Goal: Task Accomplishment & Management: Manage account settings

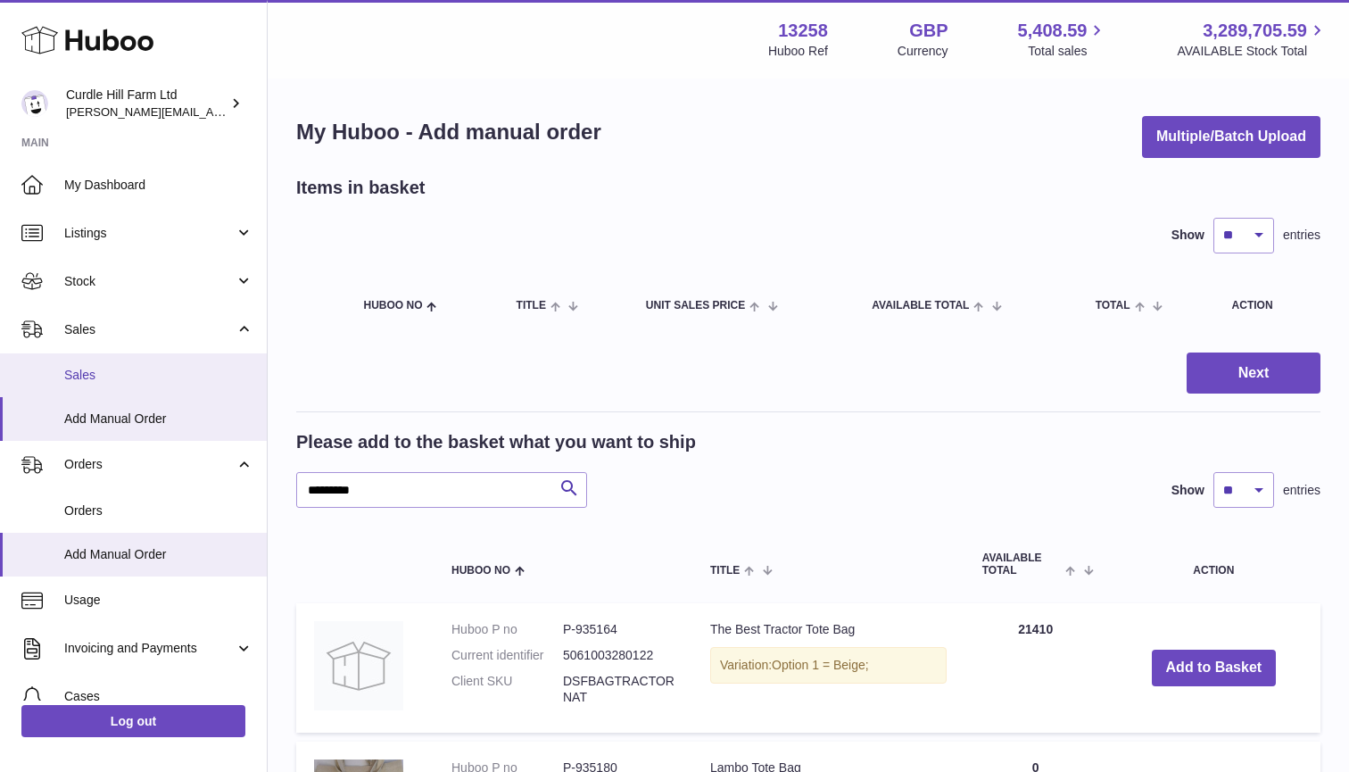
click at [76, 369] on span "Sales" at bounding box center [158, 375] width 189 height 17
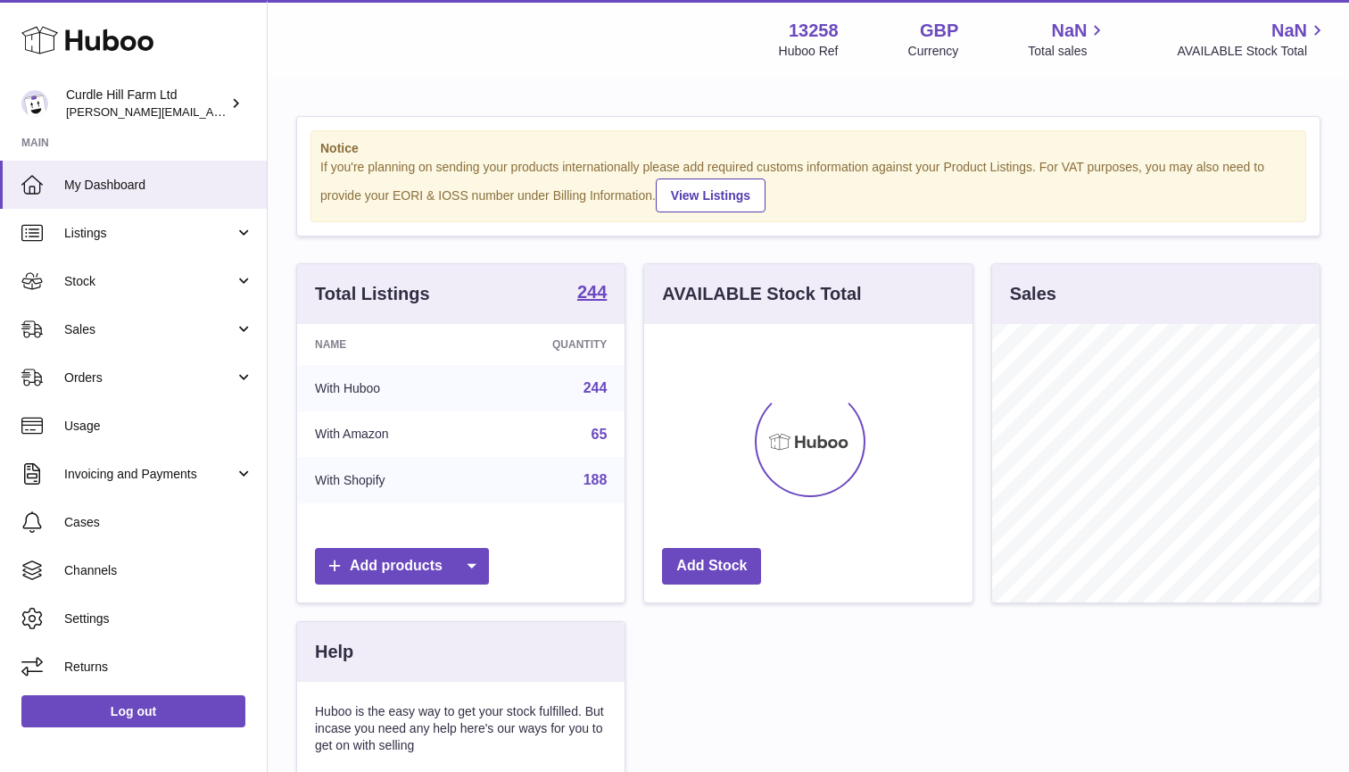
scroll to position [278, 328]
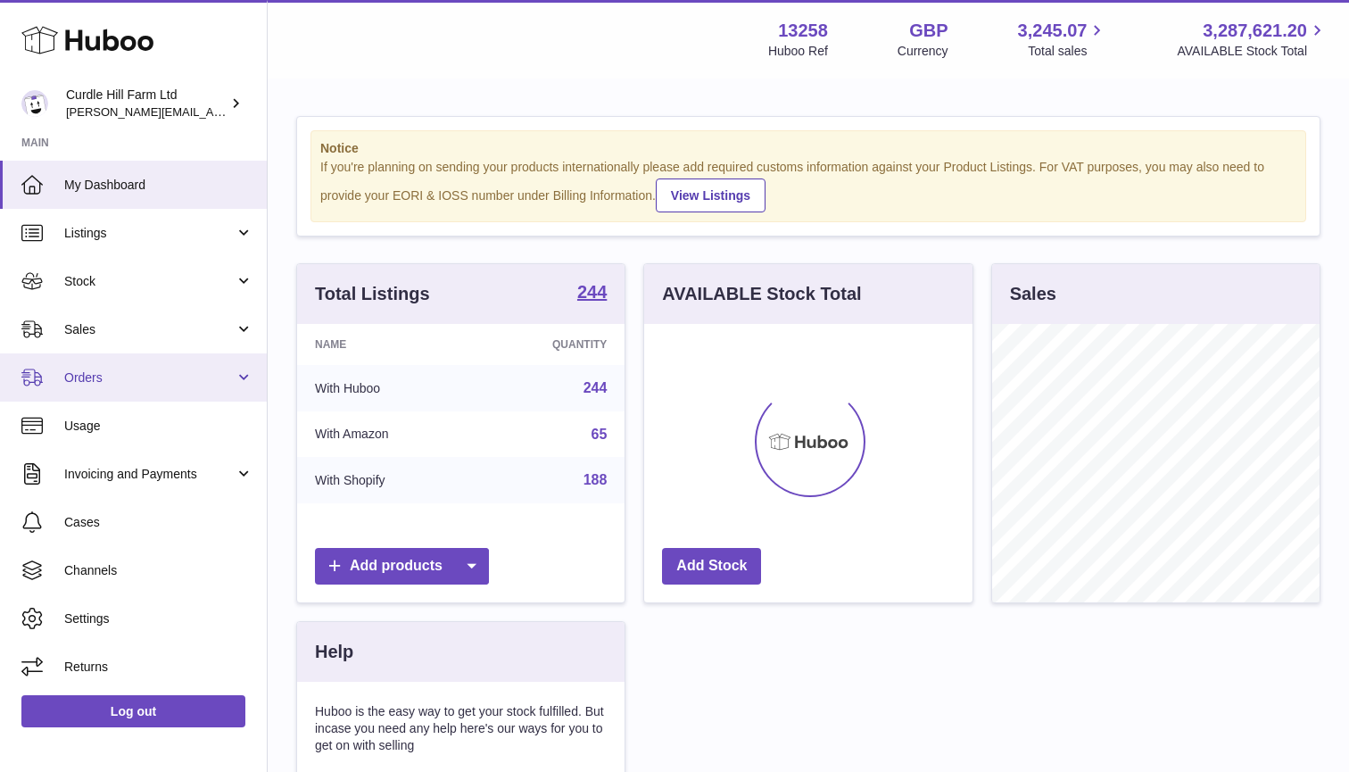
click at [153, 365] on link "Orders" at bounding box center [133, 377] width 267 height 48
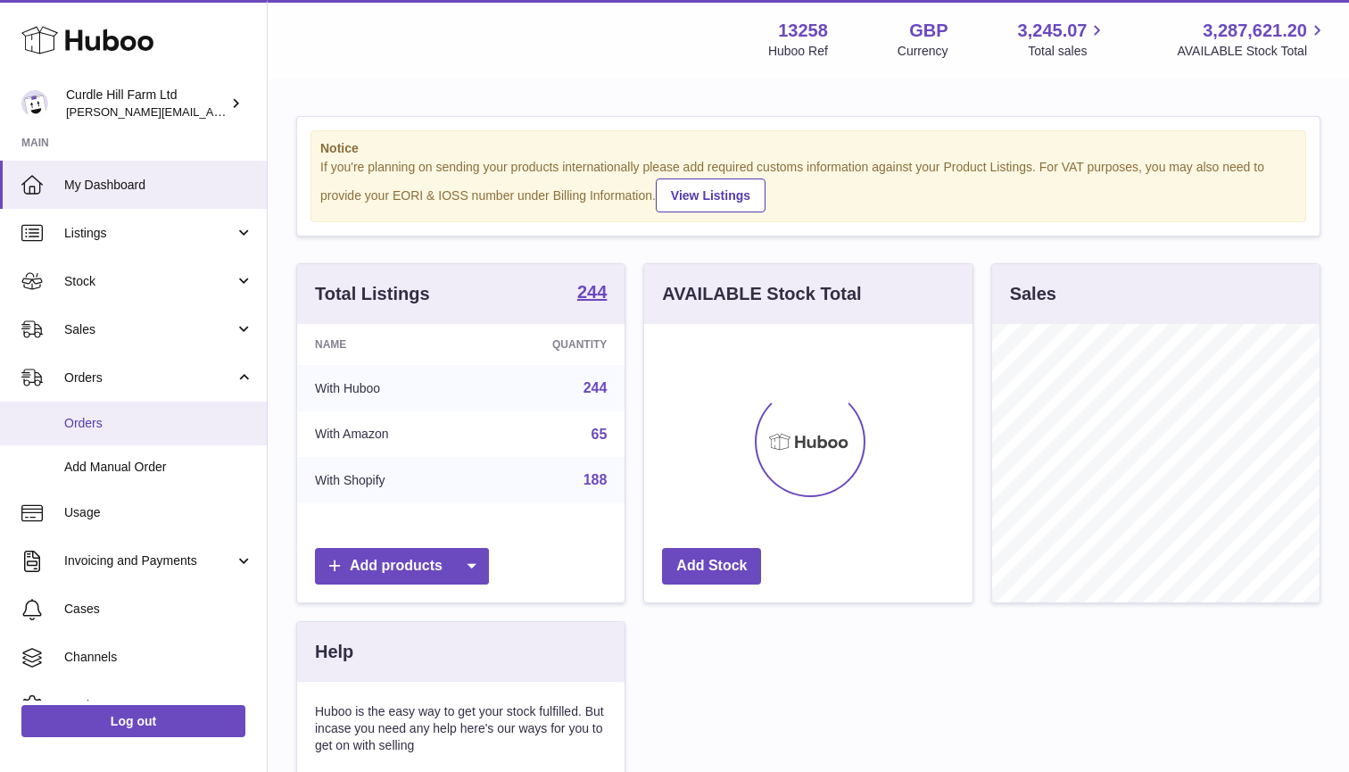
click at [152, 419] on span "Orders" at bounding box center [158, 423] width 189 height 17
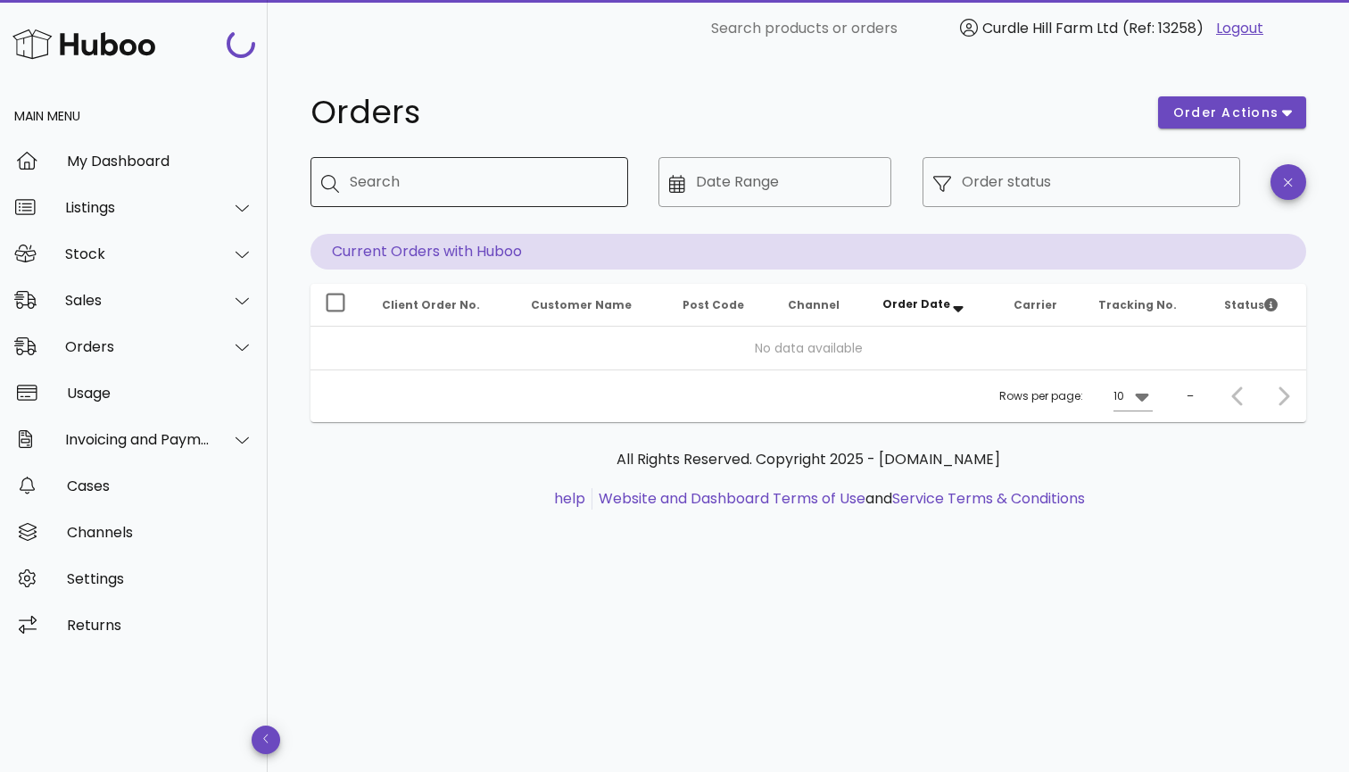
click at [413, 196] on div "Search" at bounding box center [482, 182] width 264 height 50
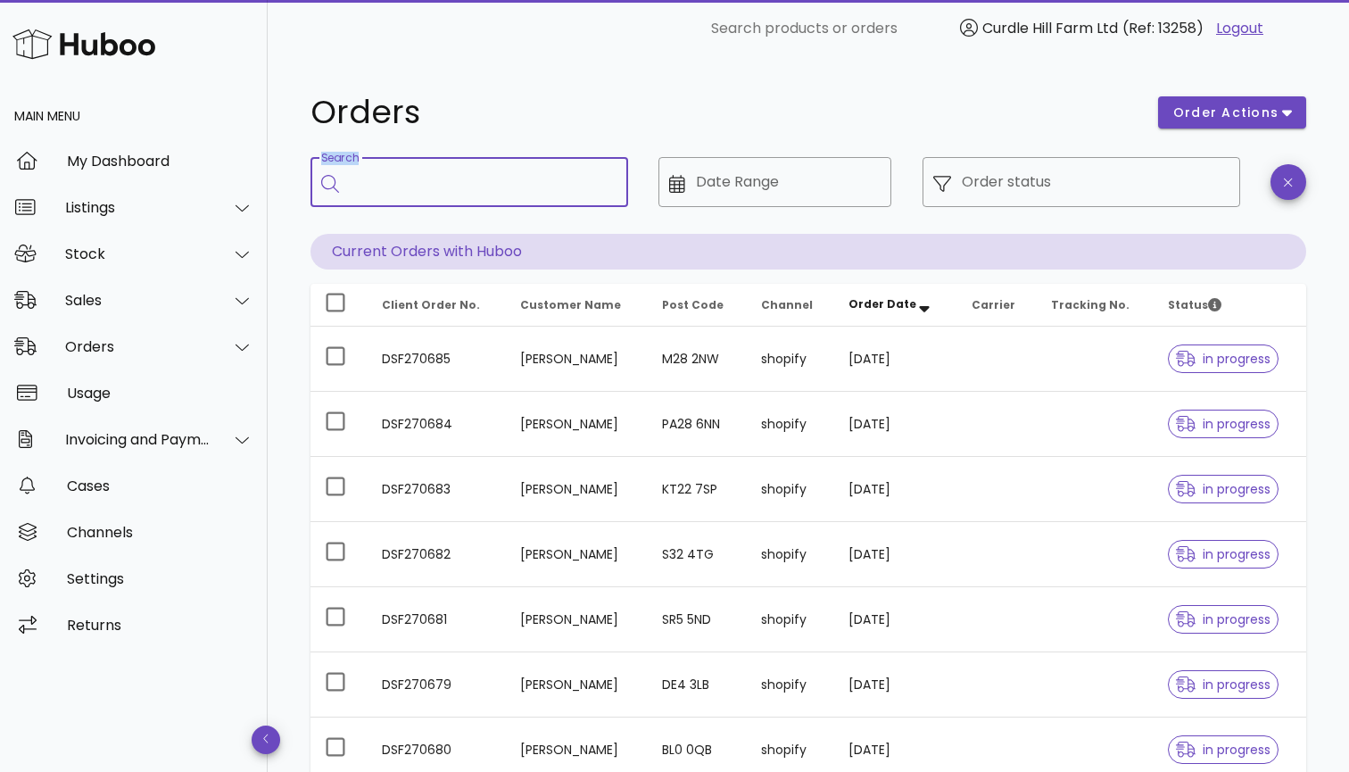
click at [358, 167] on div "Search" at bounding box center [482, 182] width 264 height 50
click at [361, 171] on input "Search" at bounding box center [482, 182] width 264 height 29
paste input "*********"
type input "*********"
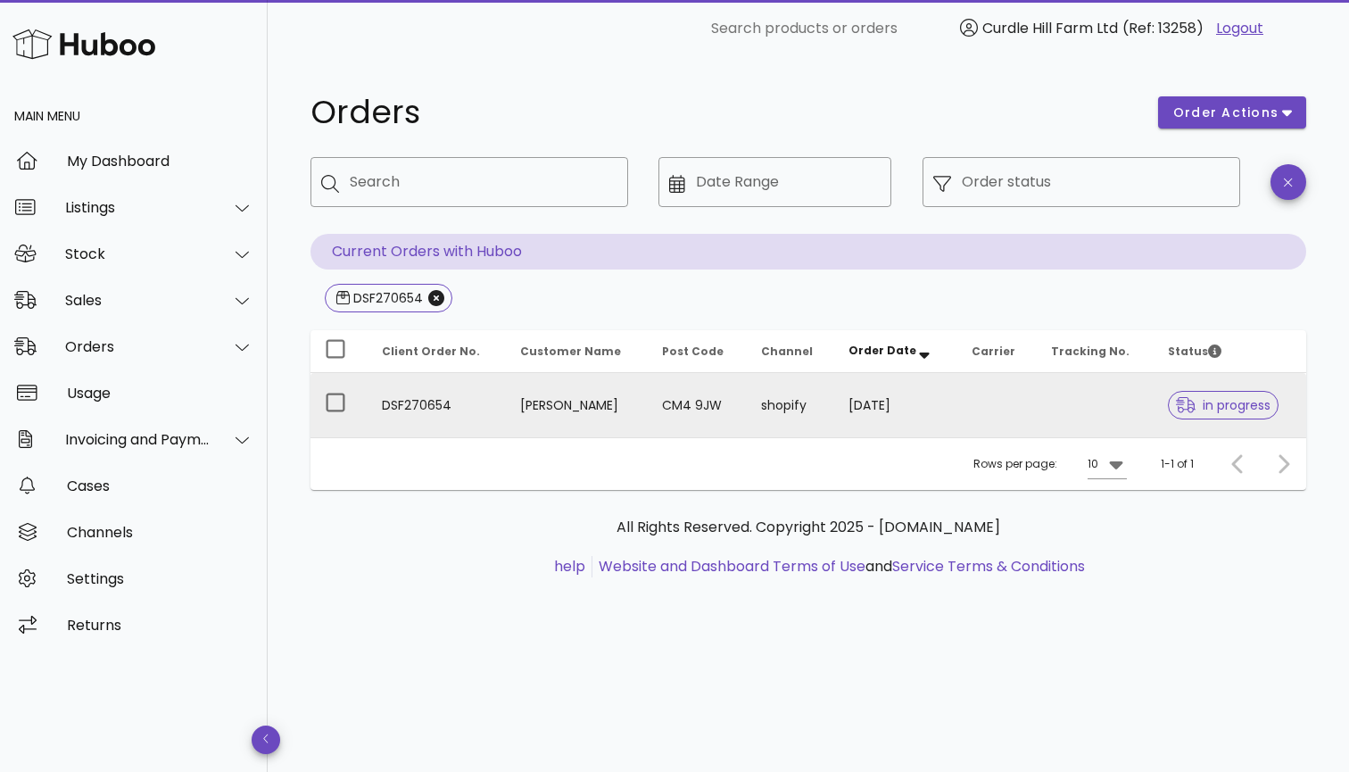
click at [687, 402] on td "CM4 9JW" at bounding box center [697, 405] width 99 height 64
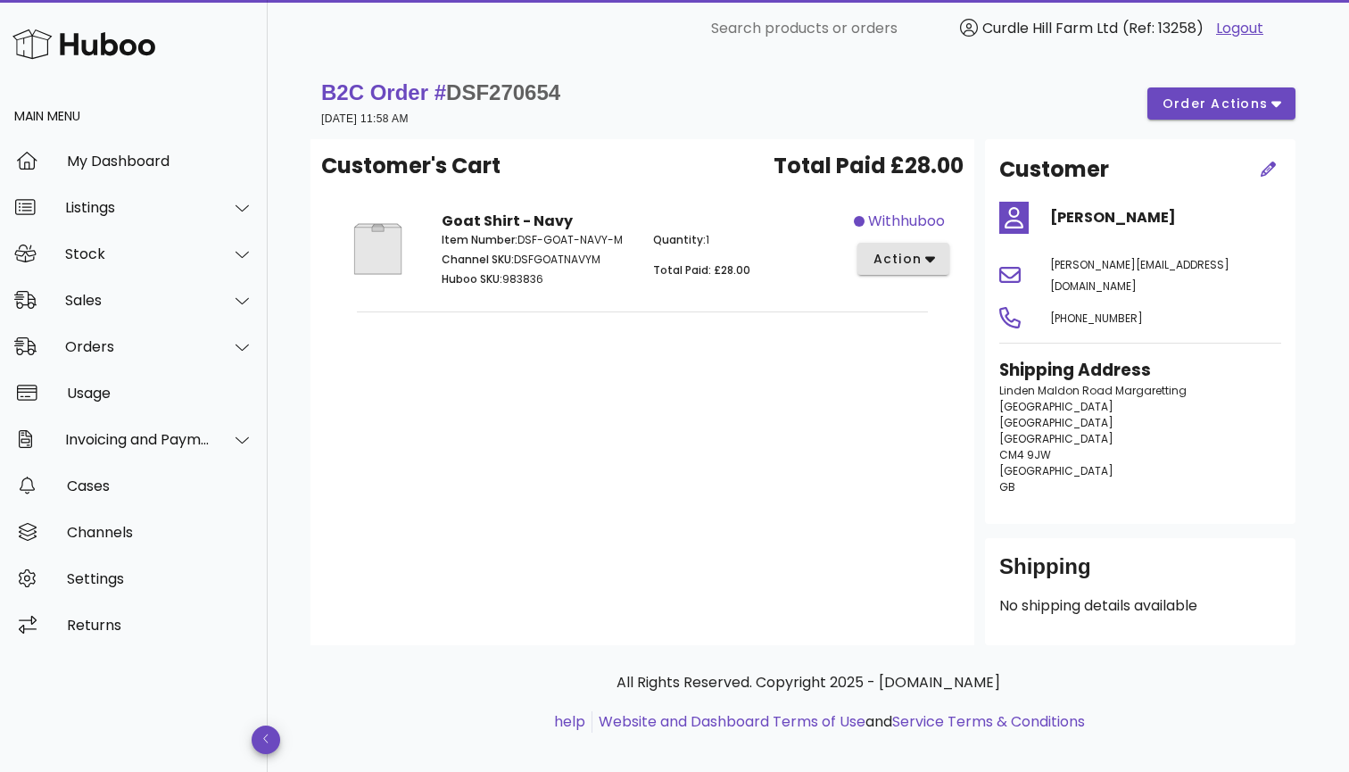
click at [901, 264] on span "action" at bounding box center [897, 259] width 50 height 19
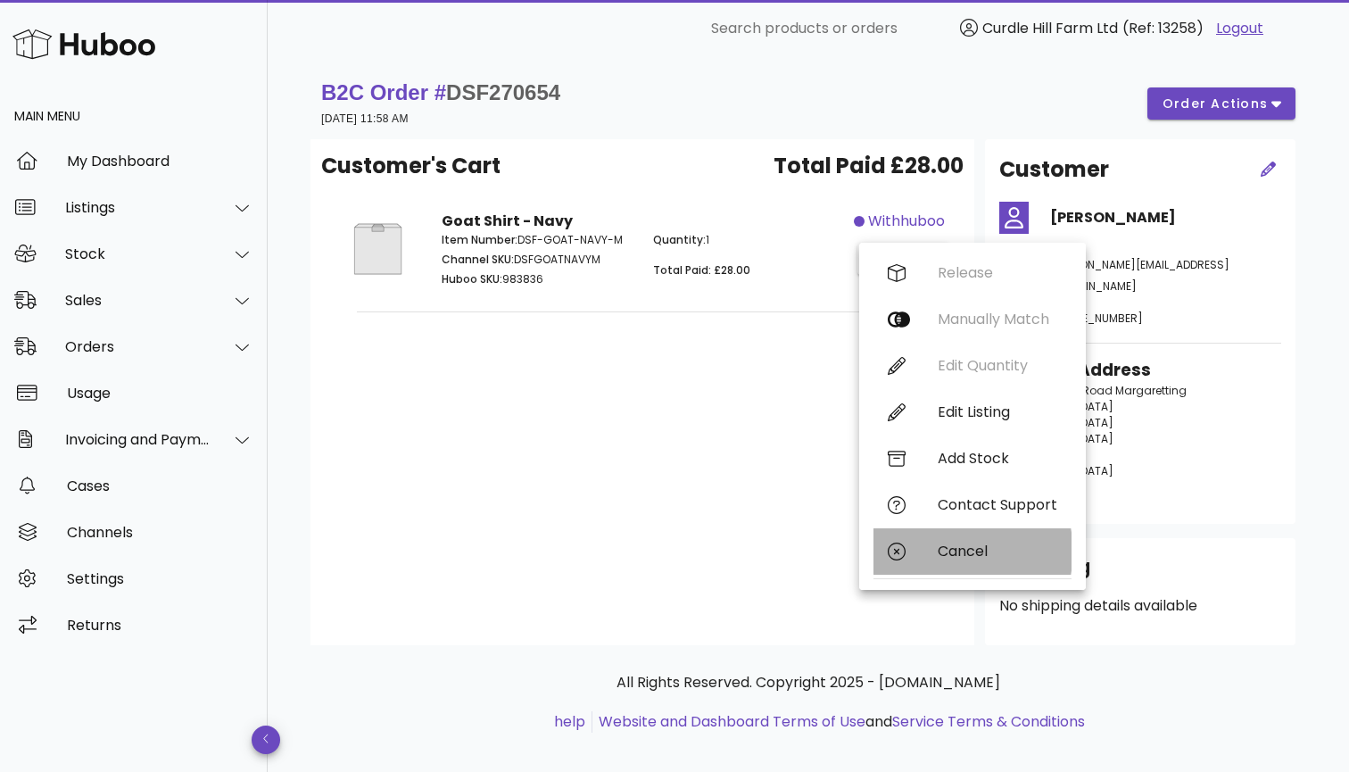
click at [990, 567] on div "Cancel" at bounding box center [973, 551] width 198 height 46
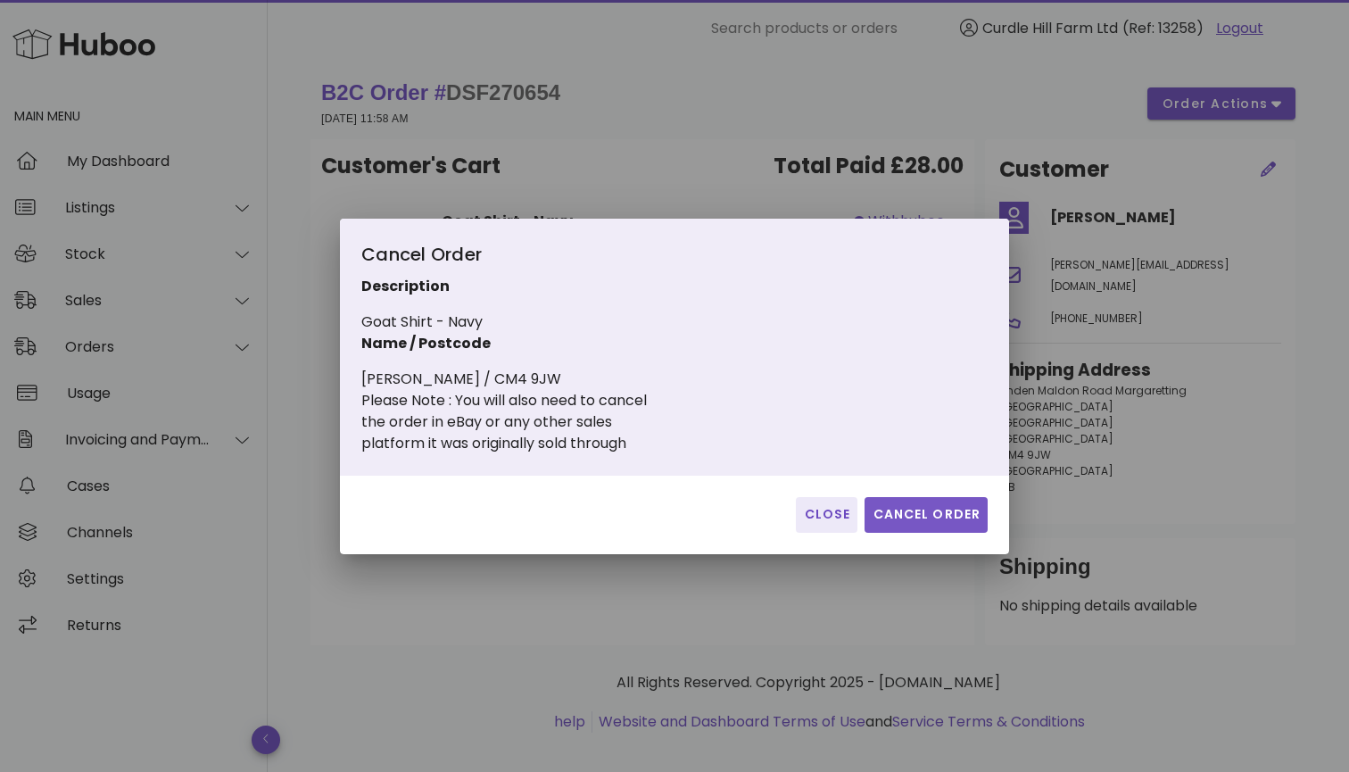
click at [891, 510] on span "Cancel Order" at bounding box center [926, 514] width 109 height 19
